Goal: Information Seeking & Learning: Check status

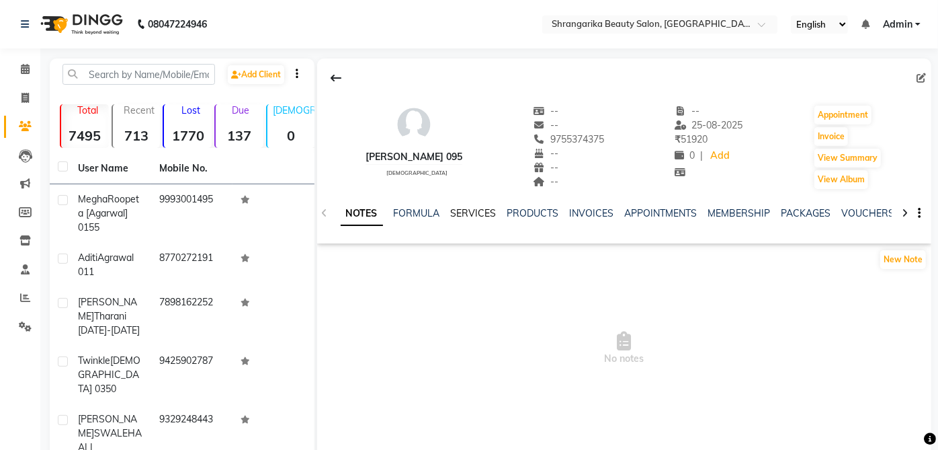
click at [476, 213] on link "SERVICES" at bounding box center [474, 213] width 46 height 12
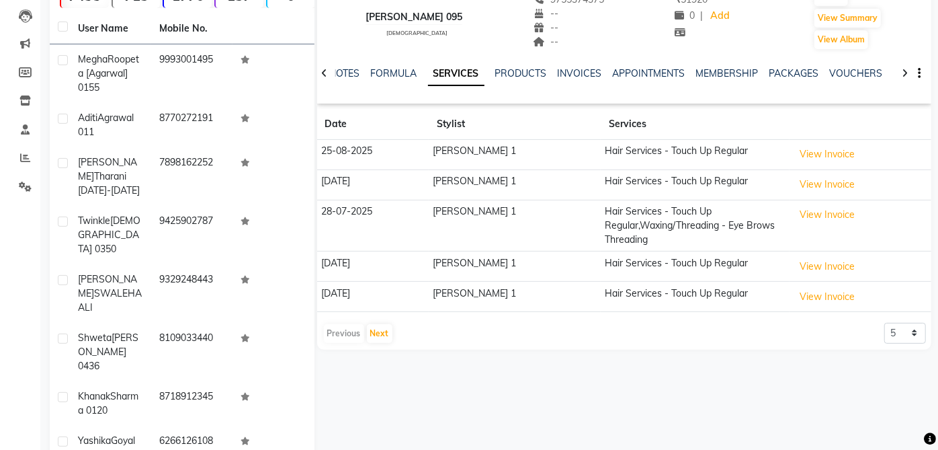
scroll to position [161, 0]
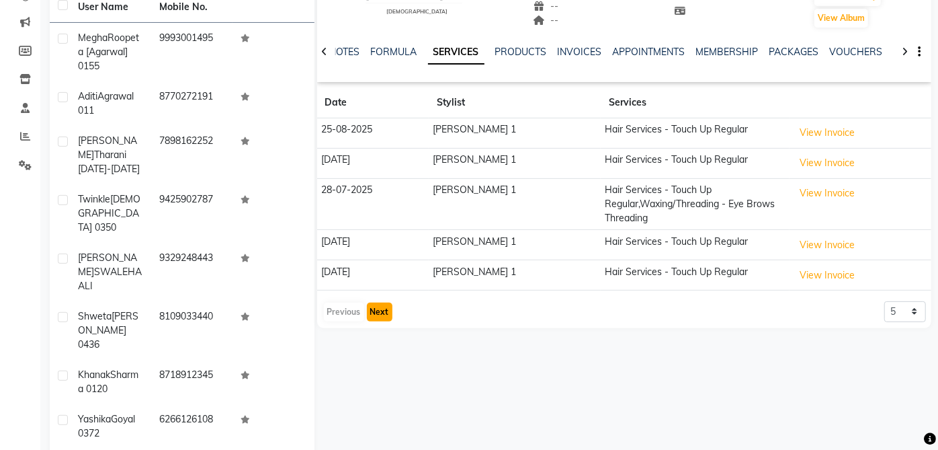
click at [374, 307] on button "Next" at bounding box center [380, 311] width 26 height 19
click at [370, 302] on button "Next" at bounding box center [380, 311] width 26 height 19
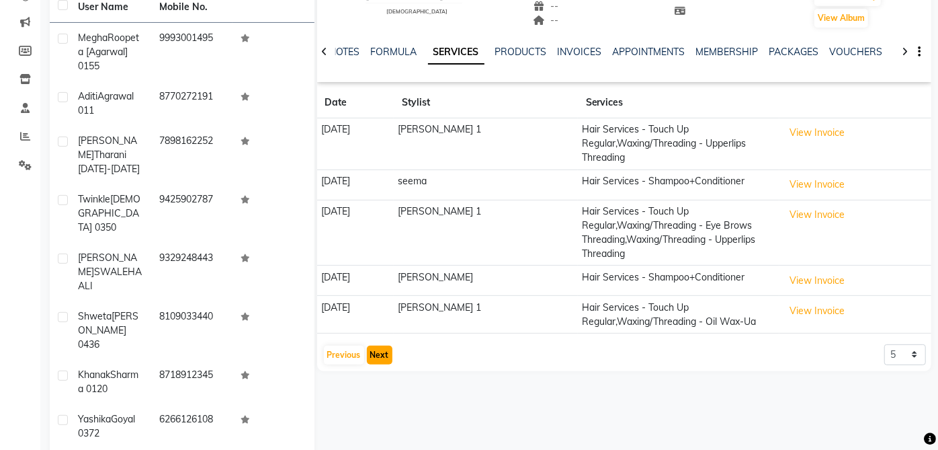
click at [374, 350] on button "Next" at bounding box center [380, 355] width 26 height 19
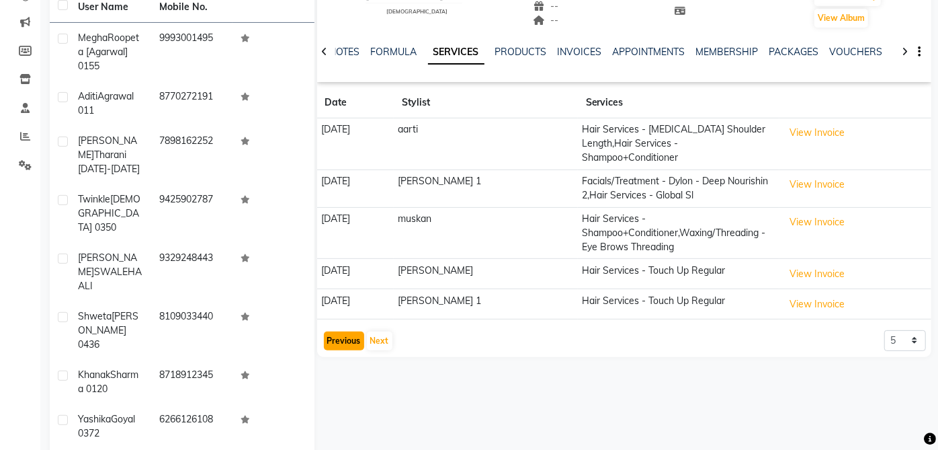
click at [354, 331] on button "Previous" at bounding box center [344, 340] width 40 height 19
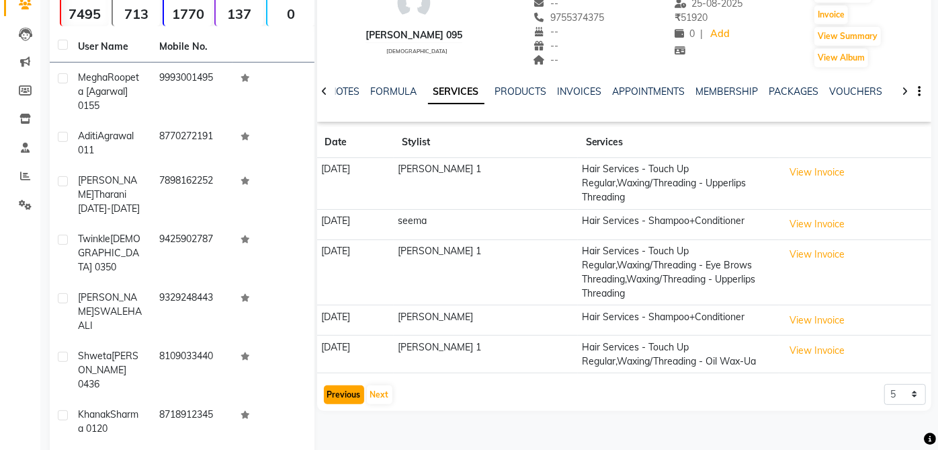
scroll to position [128, 0]
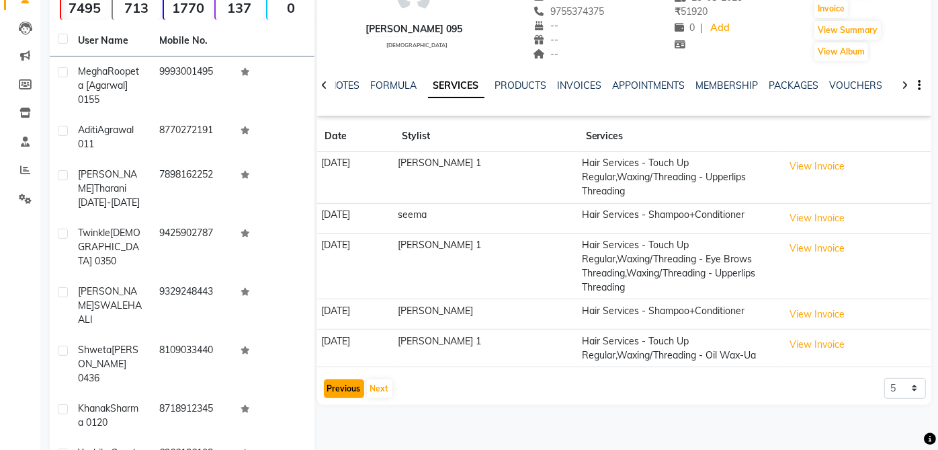
click at [329, 389] on button "Previous" at bounding box center [344, 388] width 40 height 19
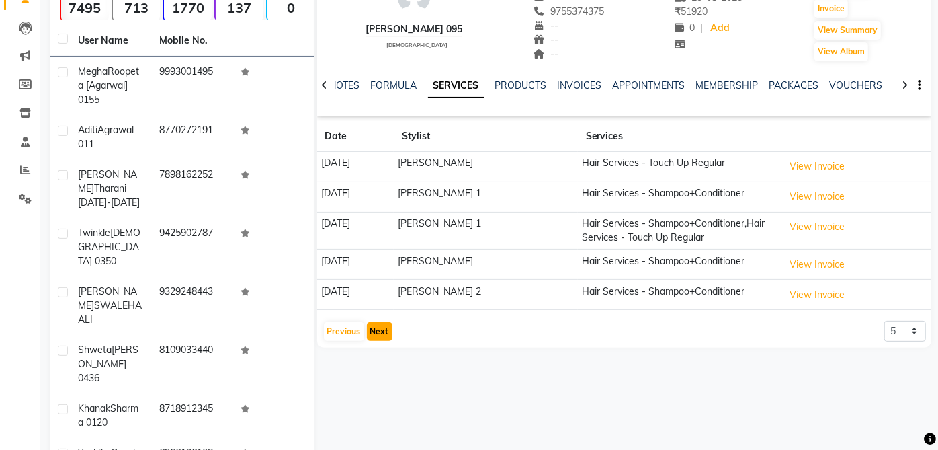
click at [376, 322] on button "Next" at bounding box center [380, 331] width 26 height 19
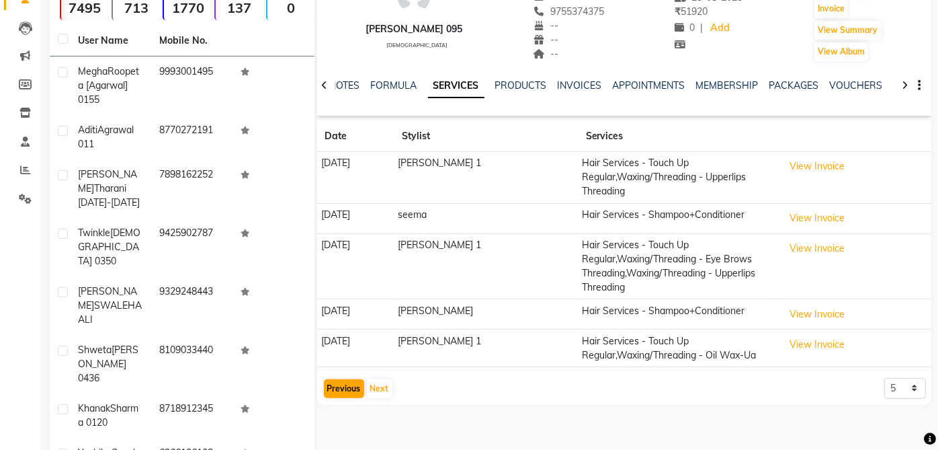
click at [348, 390] on button "Previous" at bounding box center [344, 388] width 40 height 19
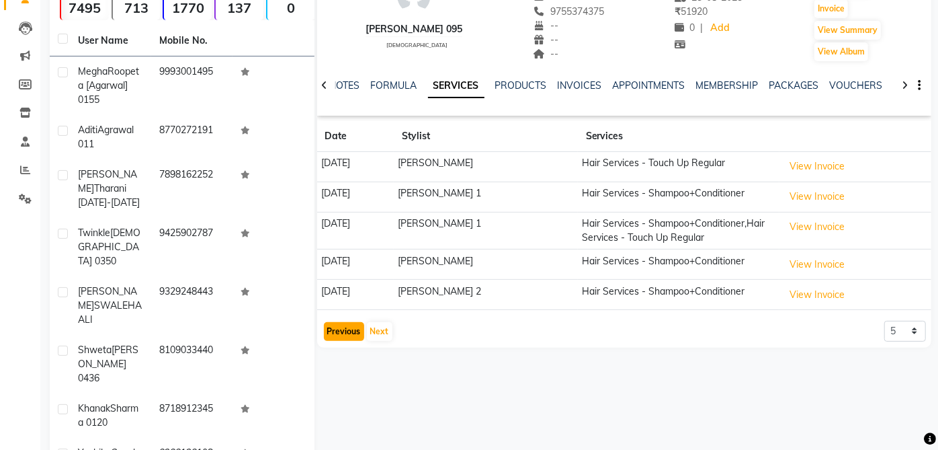
click at [348, 329] on button "Previous" at bounding box center [344, 331] width 40 height 19
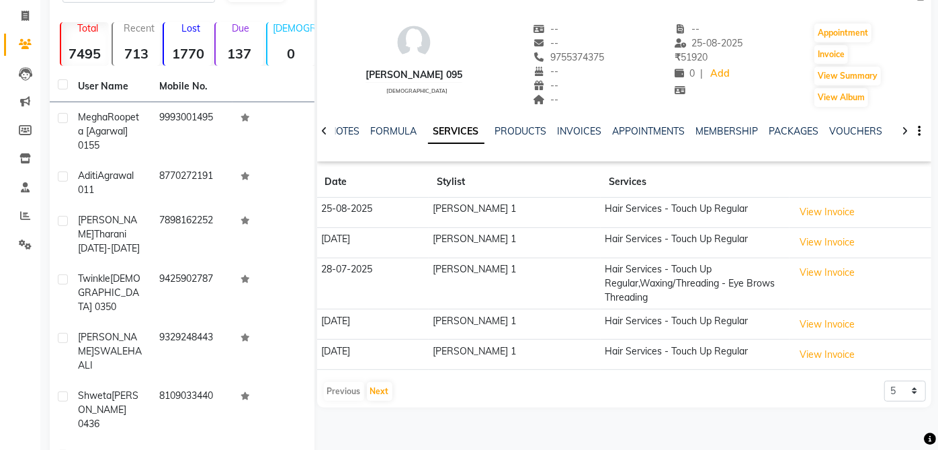
scroll to position [102, 0]
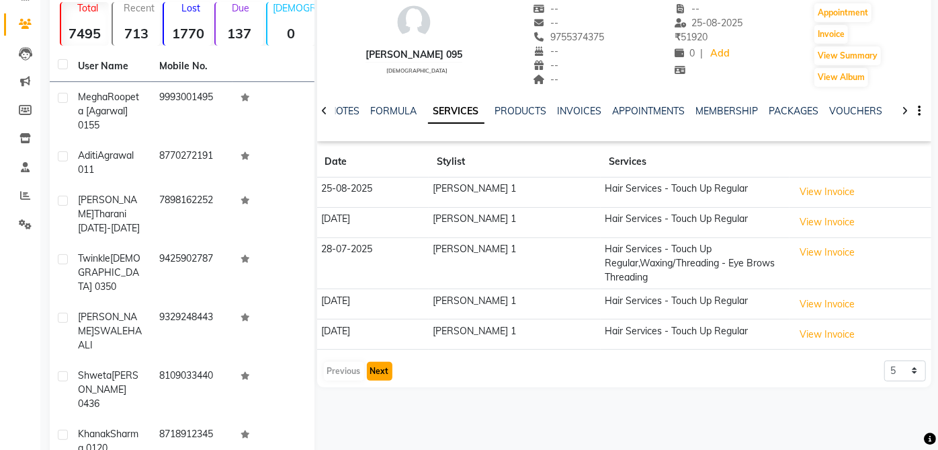
click at [383, 374] on button "Next" at bounding box center [380, 371] width 26 height 19
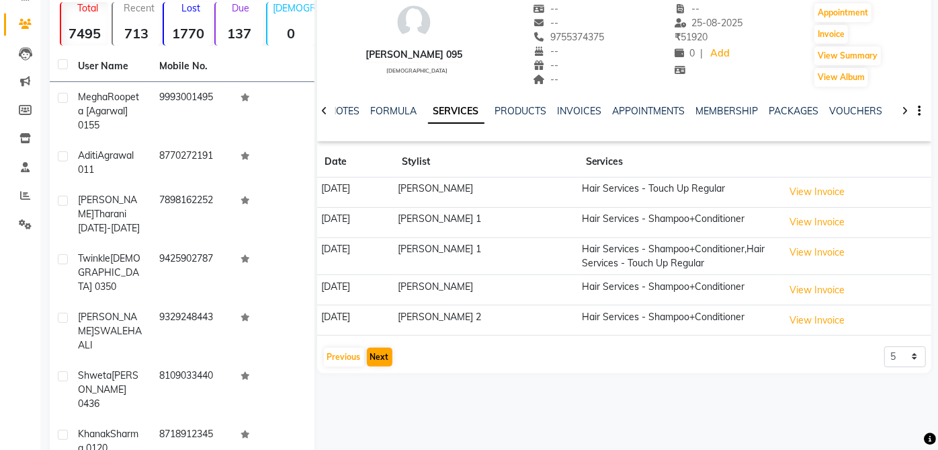
click at [622, 375] on div "[PERSON_NAME] 095 [DEMOGRAPHIC_DATA] -- -- 9755374375 -- -- -- -- [DATE] ₹ 5192…" at bounding box center [623, 262] width 617 height 613
click at [380, 353] on button "Next" at bounding box center [380, 357] width 26 height 19
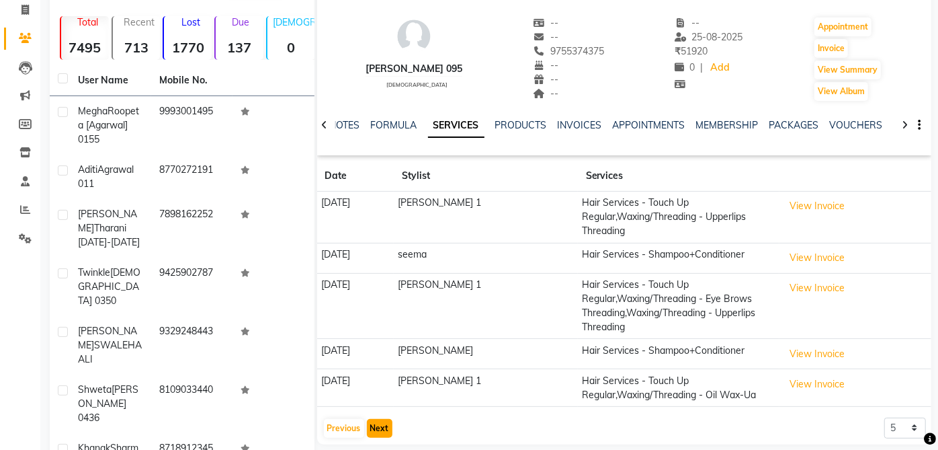
scroll to position [90, 0]
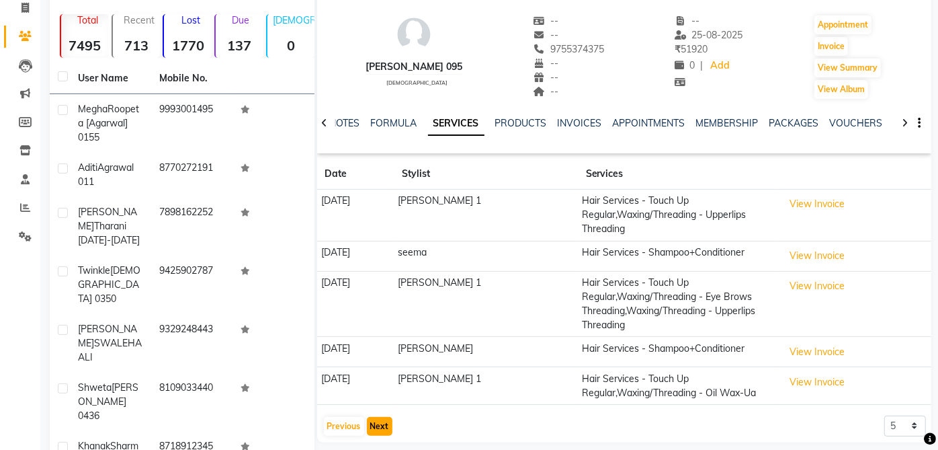
click at [367, 423] on button "Next" at bounding box center [380, 426] width 26 height 19
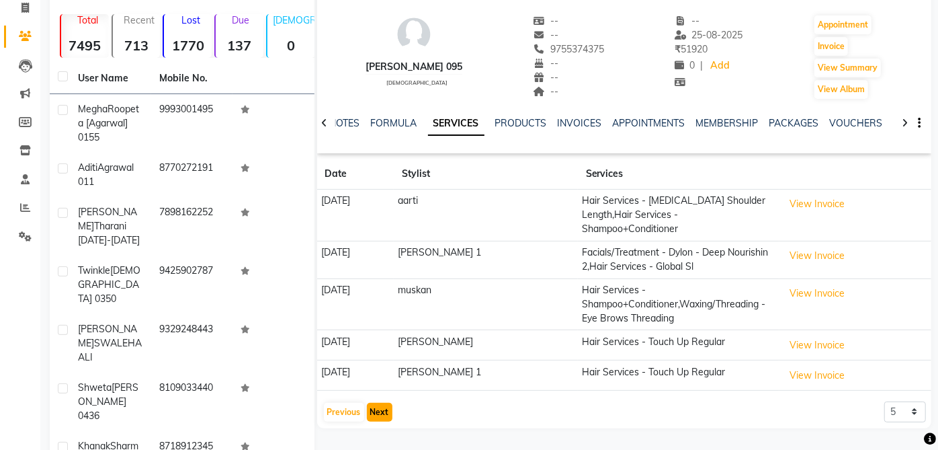
click at [387, 403] on button "Next" at bounding box center [380, 412] width 26 height 19
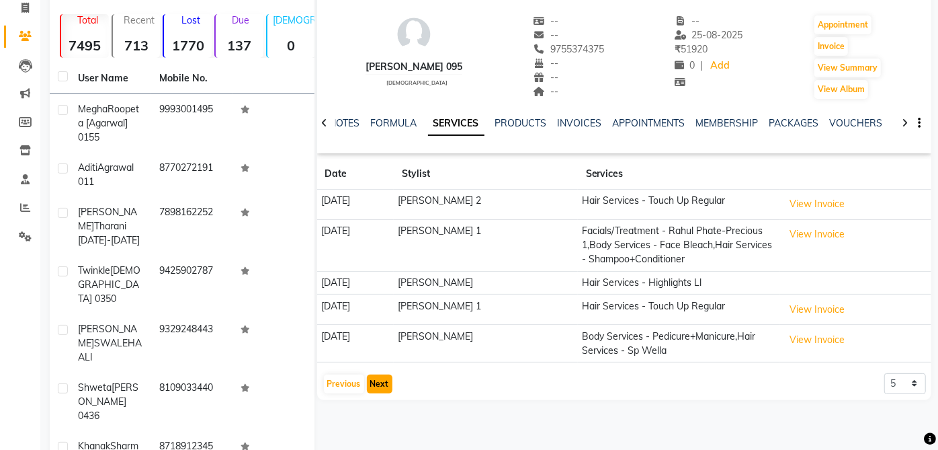
click at [380, 380] on button "Next" at bounding box center [380, 383] width 26 height 19
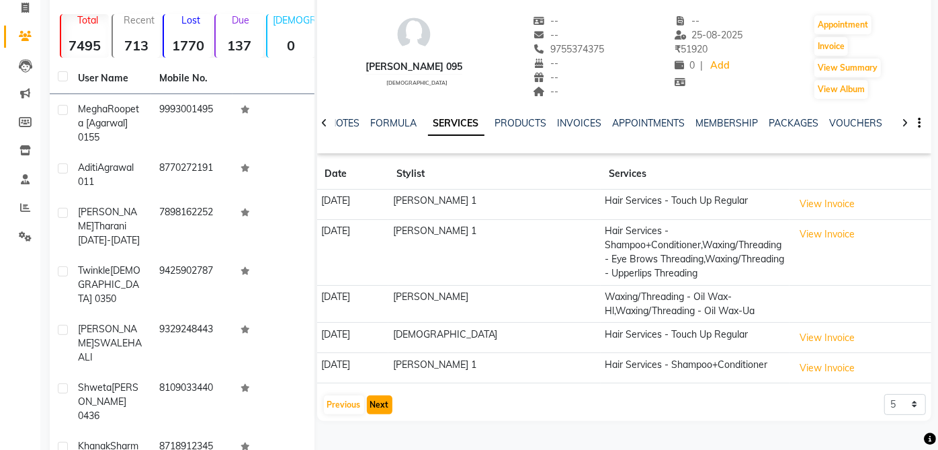
scroll to position [89, 0]
click at [372, 409] on button "Next" at bounding box center [380, 406] width 26 height 19
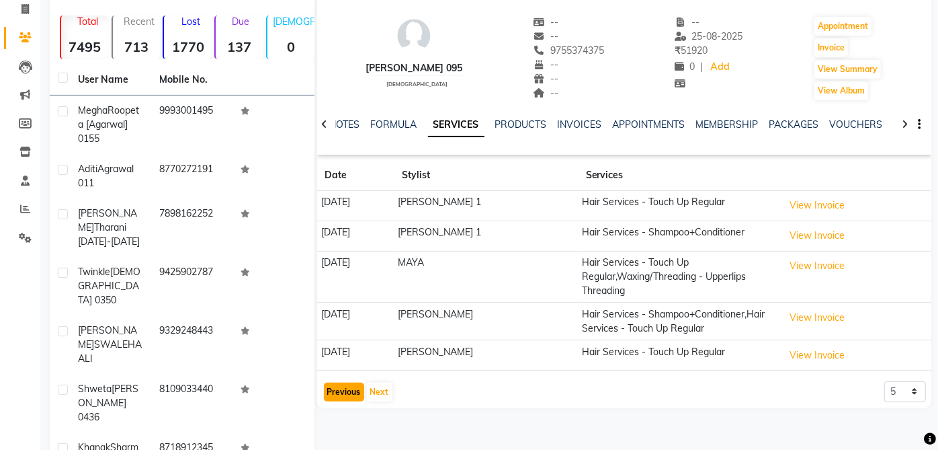
click at [334, 395] on button "Previous" at bounding box center [344, 391] width 40 height 19
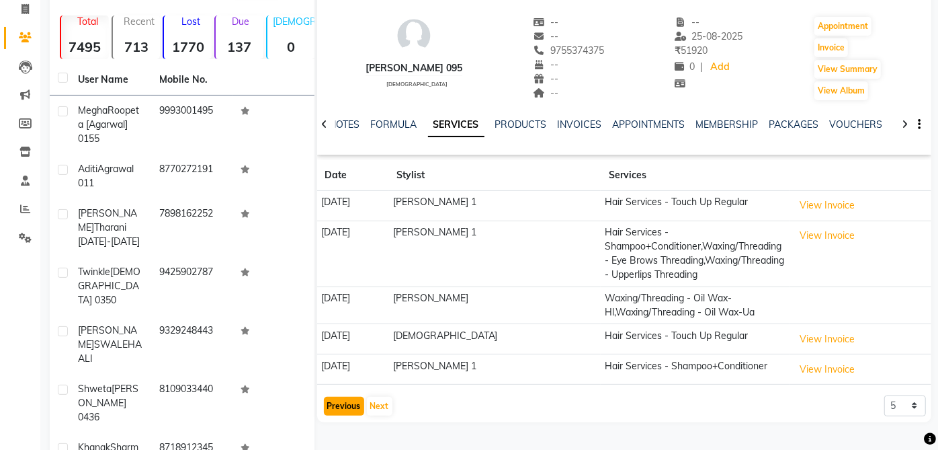
click at [343, 397] on button "Previous" at bounding box center [344, 406] width 40 height 19
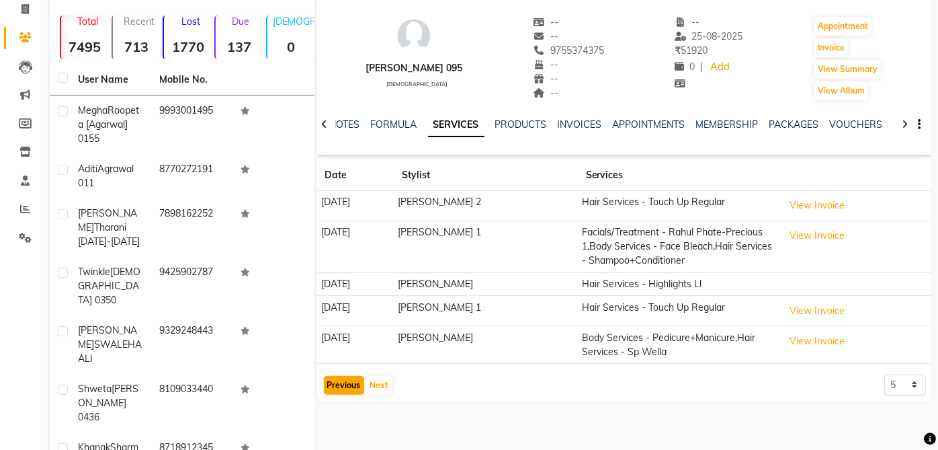
click at [346, 386] on button "Previous" at bounding box center [344, 385] width 40 height 19
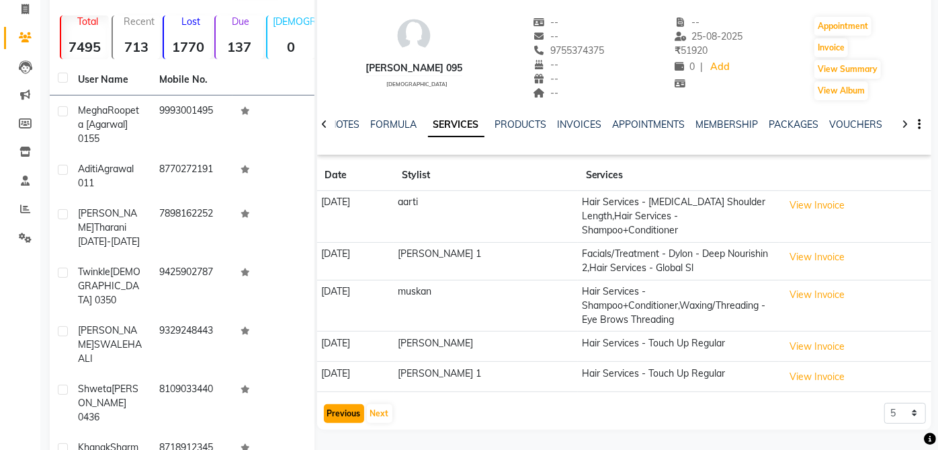
click at [344, 404] on button "Previous" at bounding box center [344, 413] width 40 height 19
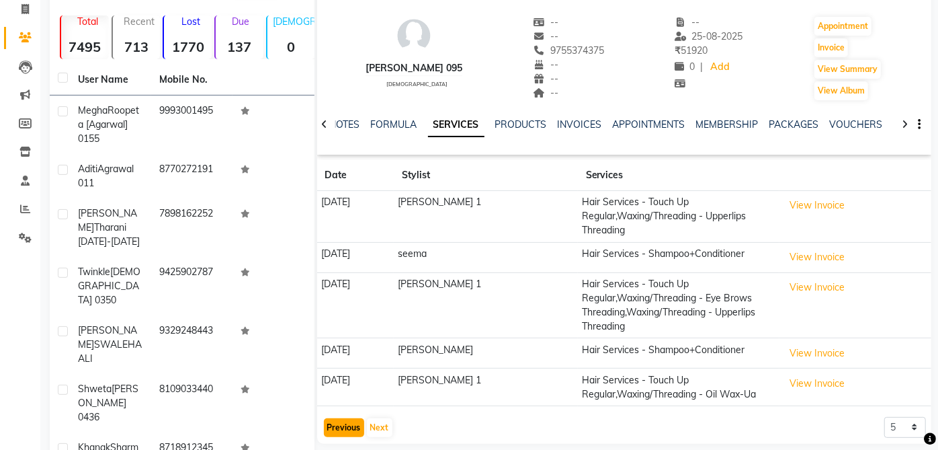
click at [329, 418] on button "Previous" at bounding box center [344, 427] width 40 height 19
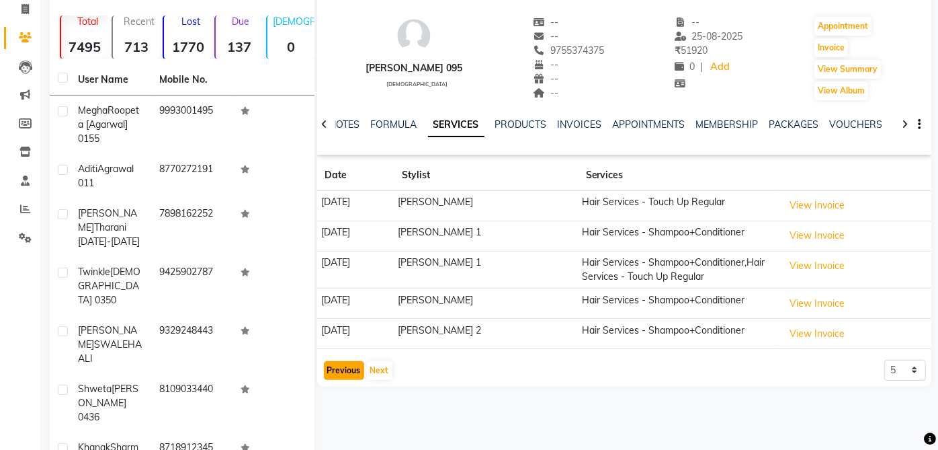
click at [346, 372] on button "Previous" at bounding box center [344, 370] width 40 height 19
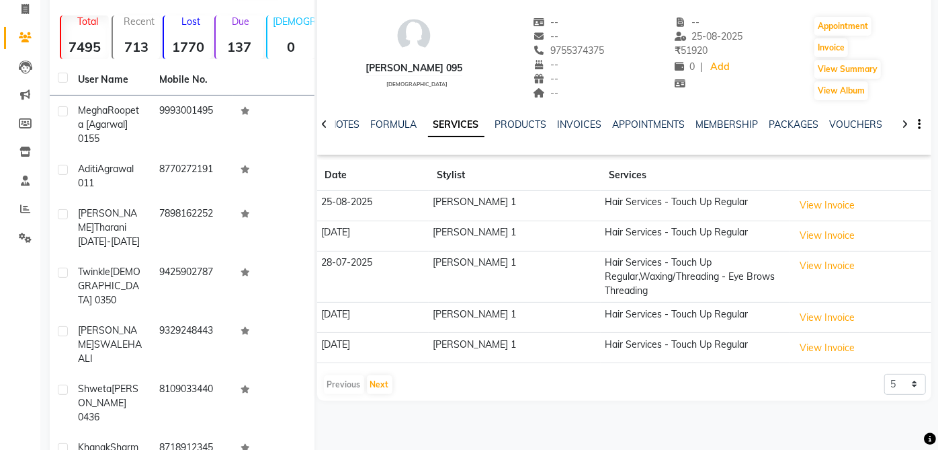
click at [331, 382] on div "Previous Next" at bounding box center [358, 385] width 71 height 22
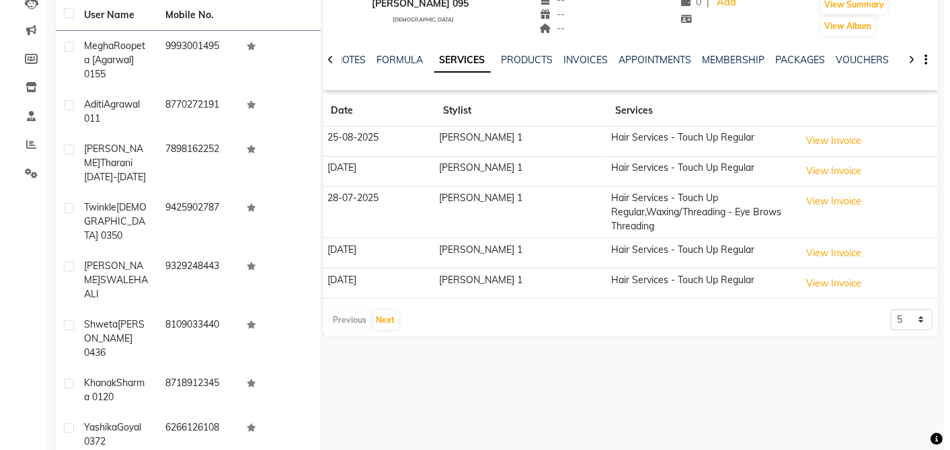
scroll to position [157, 0]
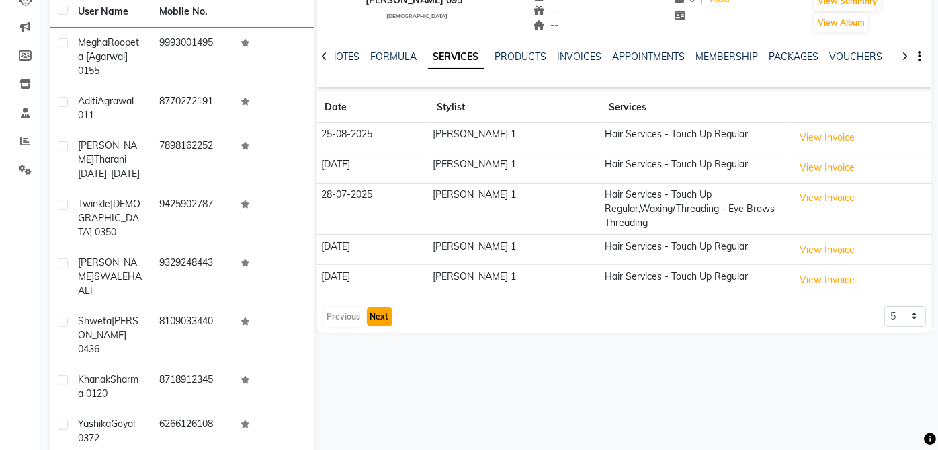
click at [380, 317] on button "Next" at bounding box center [380, 316] width 26 height 19
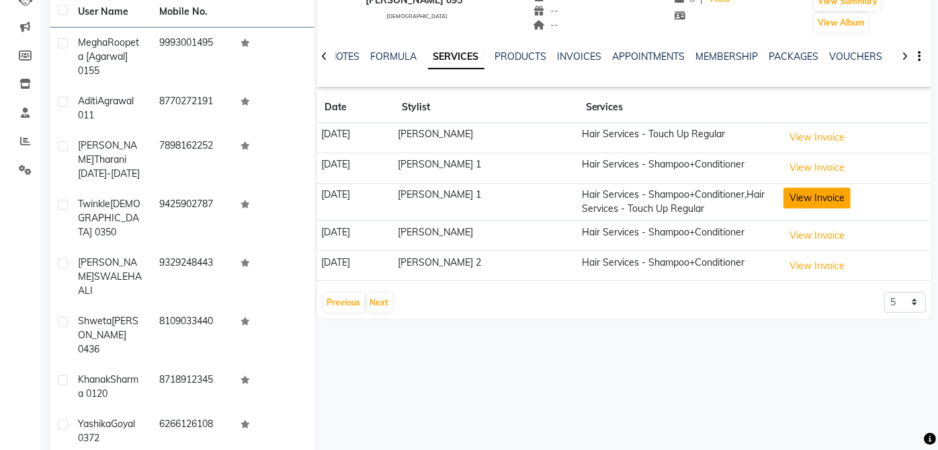
click at [831, 195] on button "View Invoice" at bounding box center [817, 198] width 67 height 21
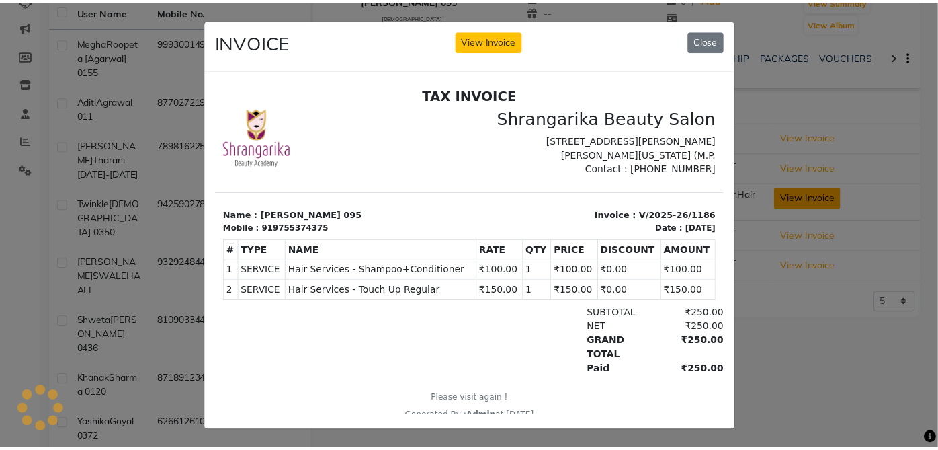
scroll to position [0, 0]
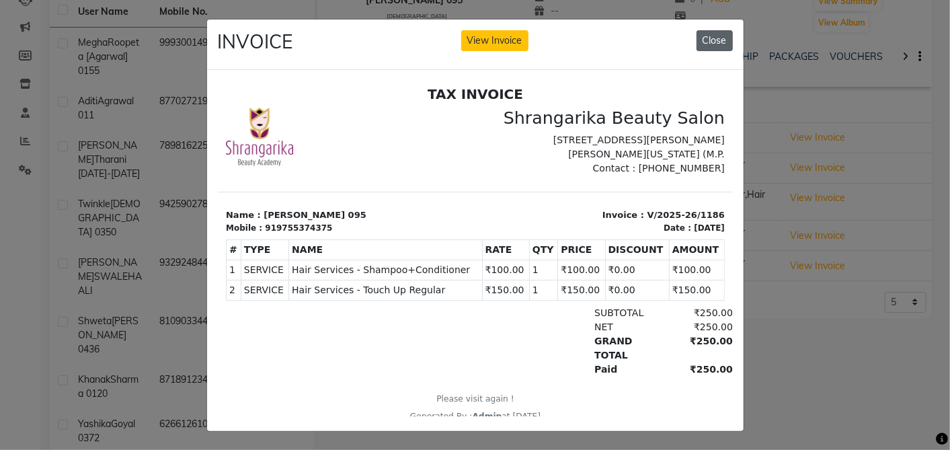
click at [713, 38] on button "Close" at bounding box center [714, 40] width 36 height 21
